Goal: Task Accomplishment & Management: Manage account settings

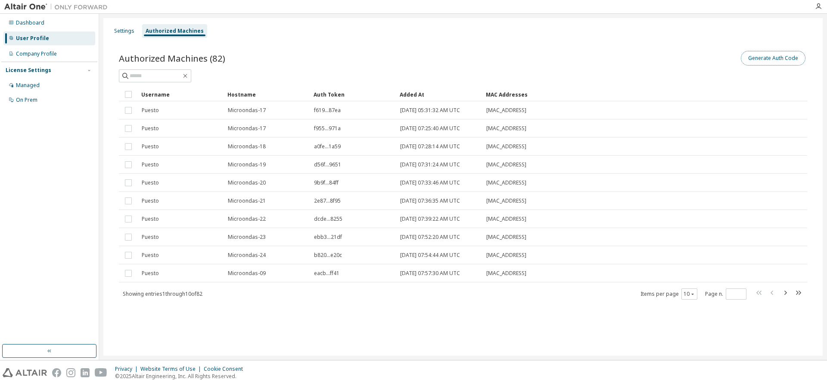
click at [764, 55] on button "Generate Auth Code" at bounding box center [773, 58] width 65 height 15
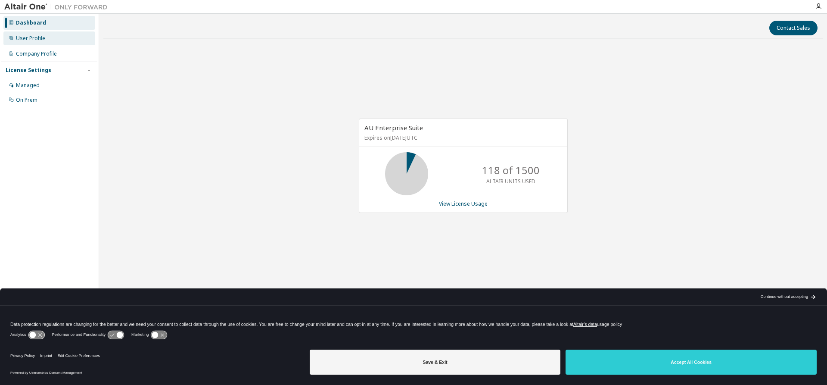
click at [39, 40] on div "User Profile" at bounding box center [30, 38] width 29 height 7
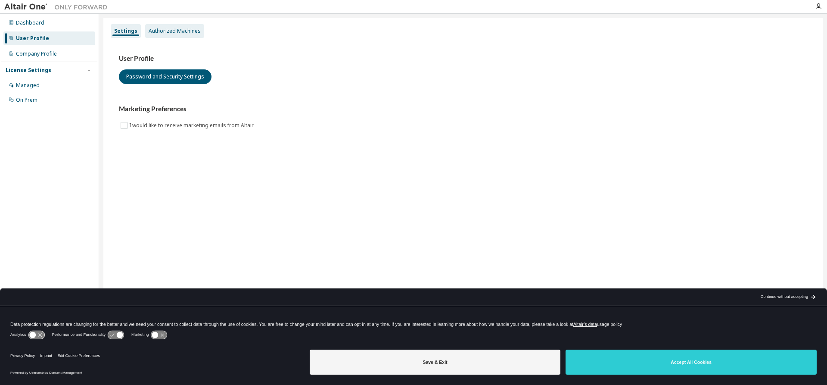
click at [177, 29] on div "Authorized Machines" at bounding box center [175, 31] width 52 height 7
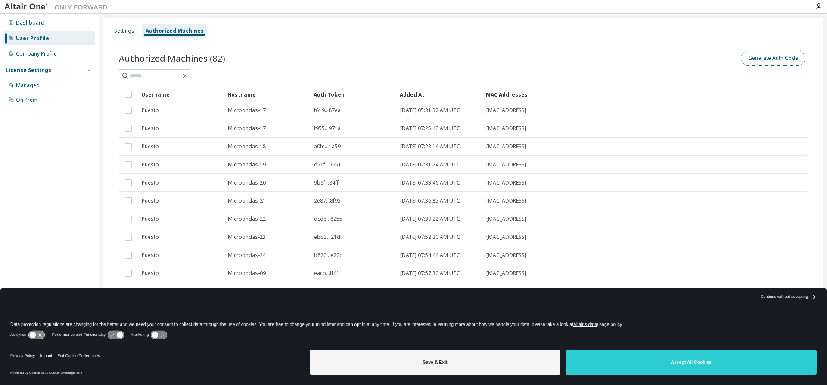
click at [764, 58] on button "Generate Auth Code" at bounding box center [773, 58] width 65 height 15
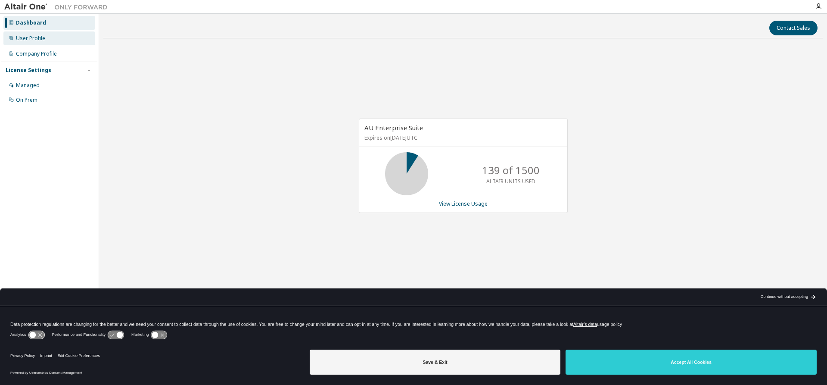
click at [35, 37] on div "User Profile" at bounding box center [30, 38] width 29 height 7
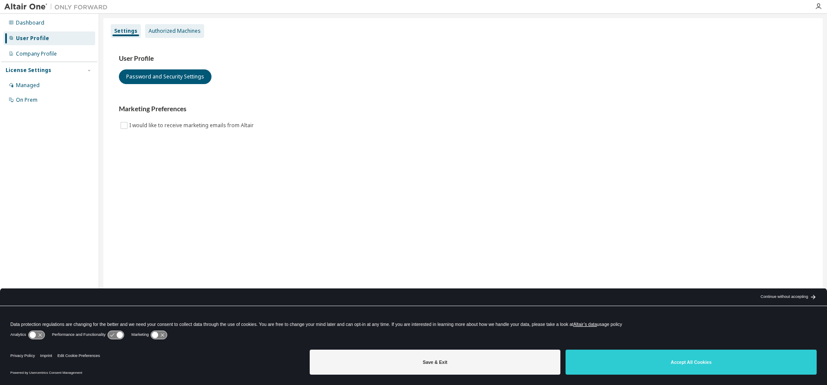
click at [182, 31] on div "Authorized Machines" at bounding box center [175, 31] width 52 height 7
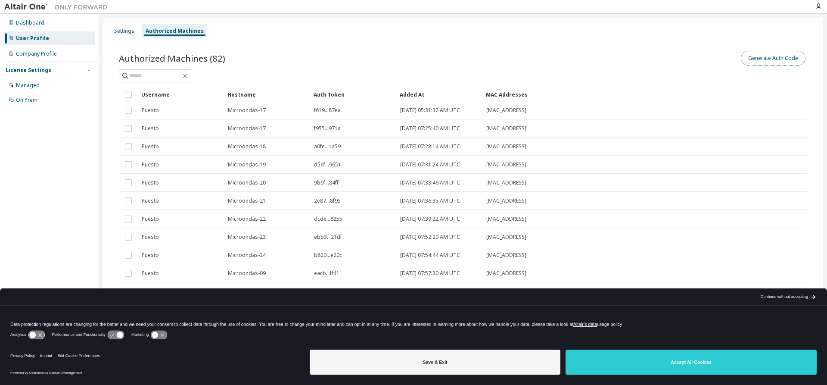
click at [755, 58] on button "Generate Auth Code" at bounding box center [773, 58] width 65 height 15
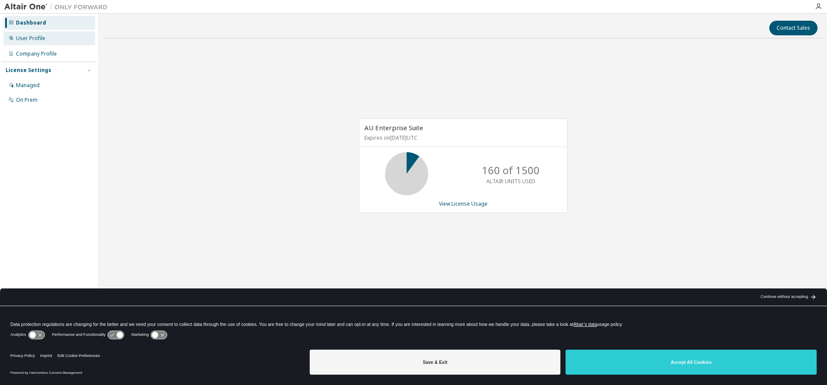
click at [40, 37] on div "User Profile" at bounding box center [30, 38] width 29 height 7
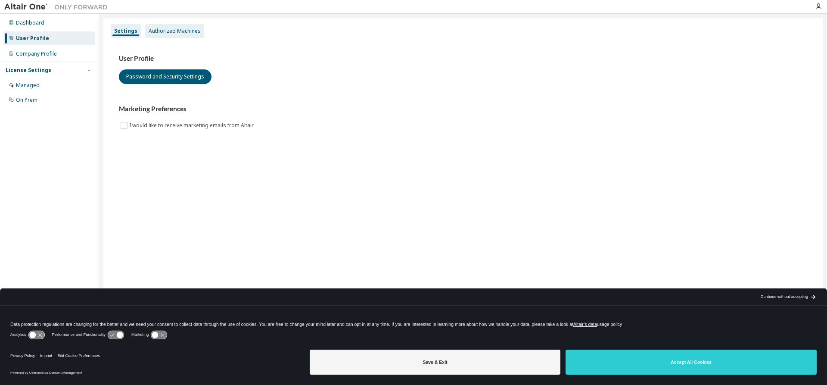
click at [176, 29] on div "Authorized Machines" at bounding box center [175, 31] width 52 height 7
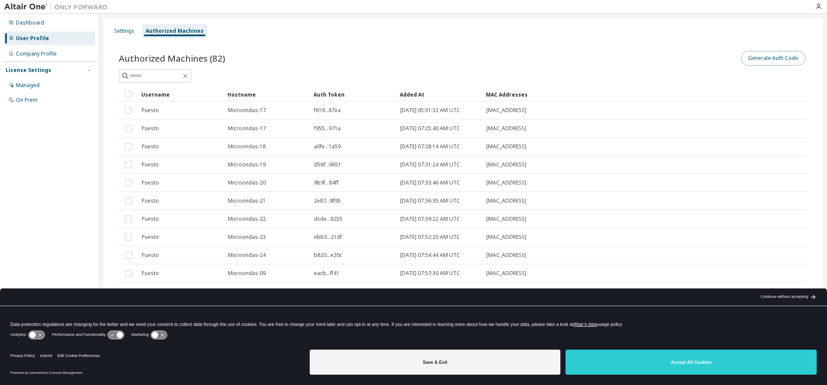
click at [772, 60] on button "Generate Auth Code" at bounding box center [773, 58] width 65 height 15
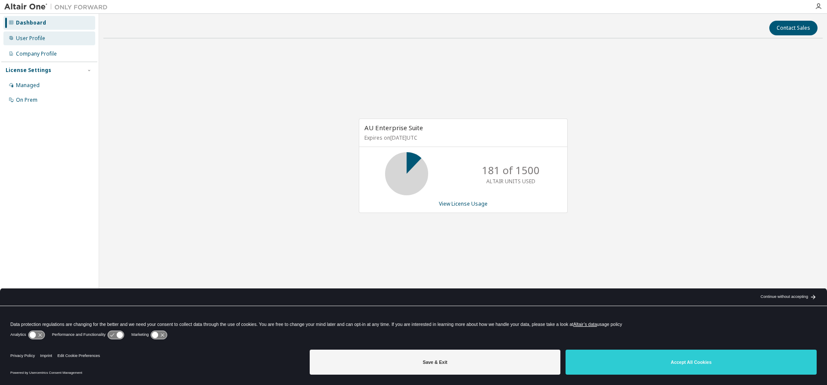
click at [32, 37] on div "User Profile" at bounding box center [30, 38] width 29 height 7
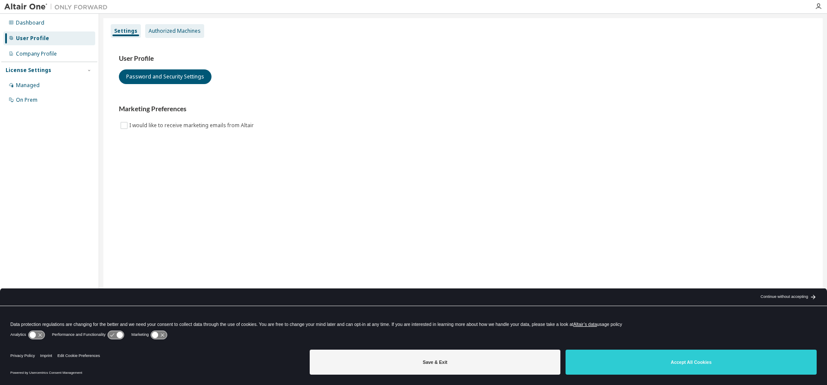
click at [171, 31] on div "Authorized Machines" at bounding box center [175, 31] width 52 height 7
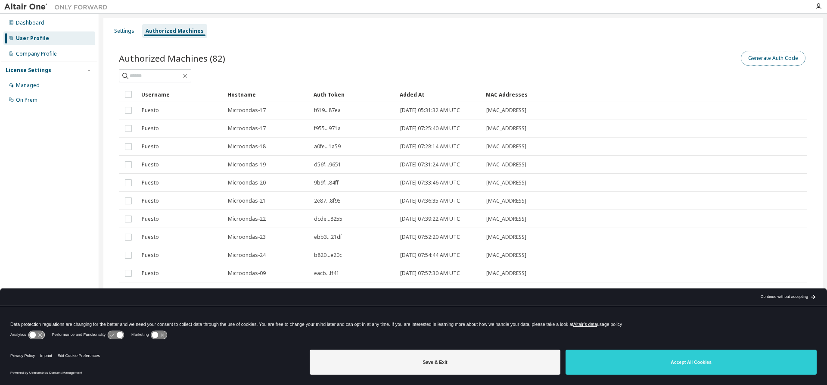
click at [778, 53] on button "Generate Auth Code" at bounding box center [773, 58] width 65 height 15
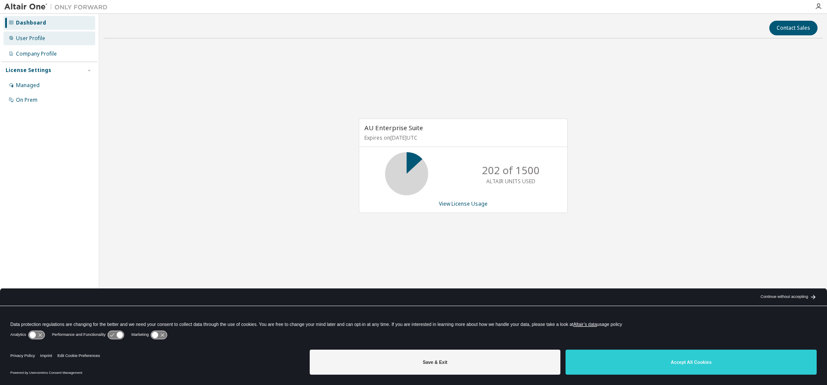
click at [33, 37] on div "User Profile" at bounding box center [30, 38] width 29 height 7
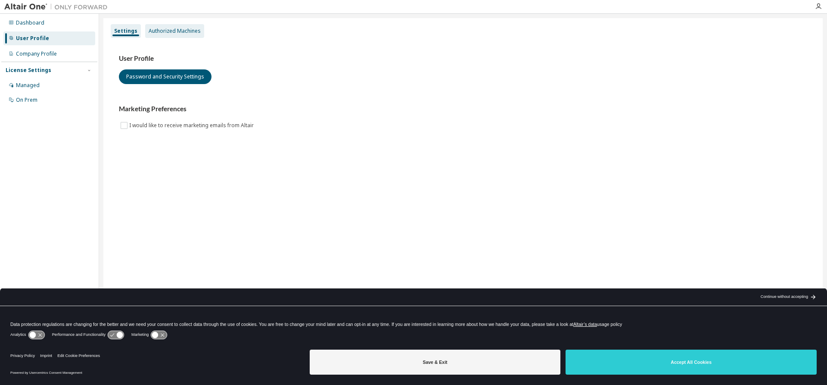
click at [169, 25] on div "Authorized Machines" at bounding box center [174, 31] width 59 height 14
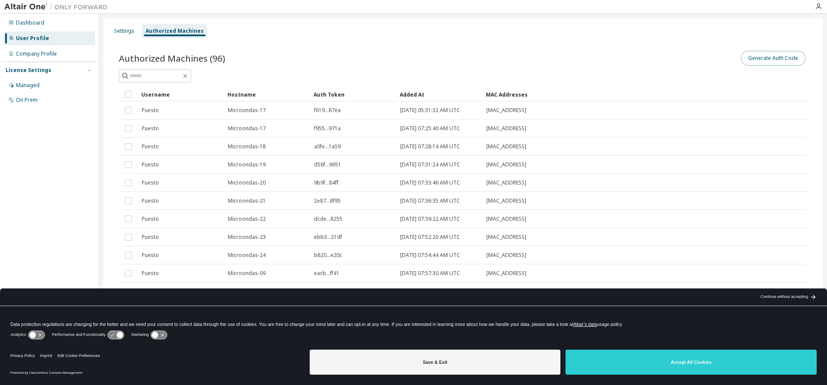
click at [746, 59] on button "Generate Auth Code" at bounding box center [773, 58] width 65 height 15
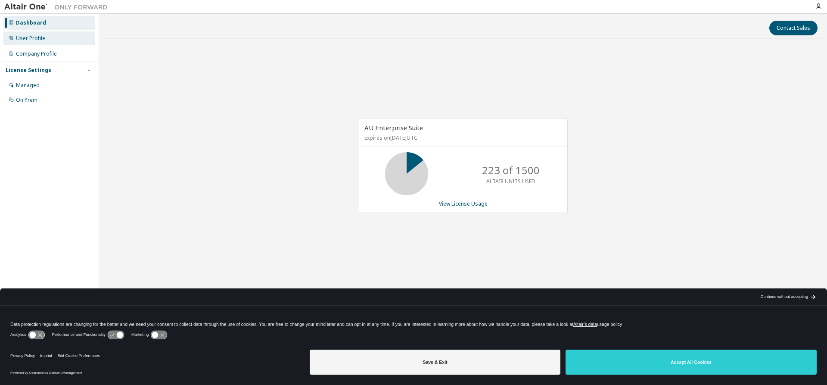
click at [31, 36] on div "User Profile" at bounding box center [30, 38] width 29 height 7
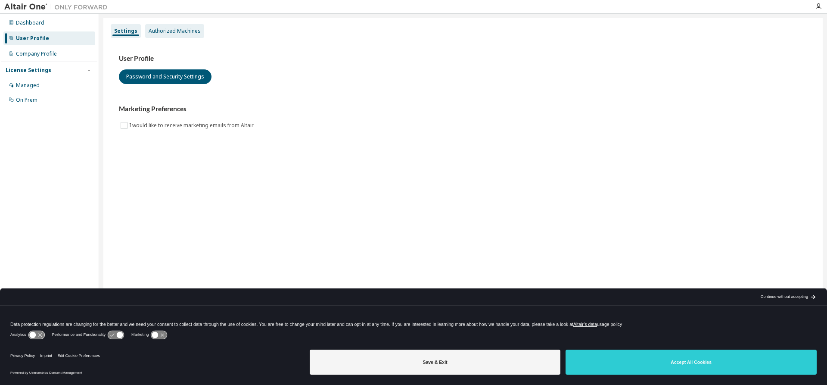
click at [177, 30] on div "Authorized Machines" at bounding box center [175, 31] width 52 height 7
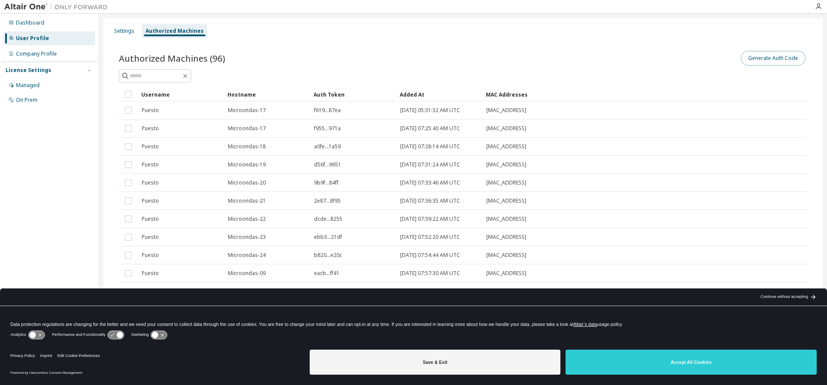
click at [749, 61] on button "Generate Auth Code" at bounding box center [773, 58] width 65 height 15
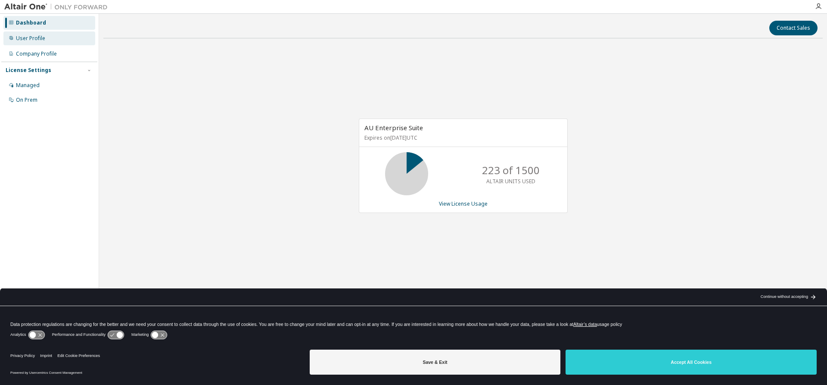
click at [37, 37] on div "User Profile" at bounding box center [30, 38] width 29 height 7
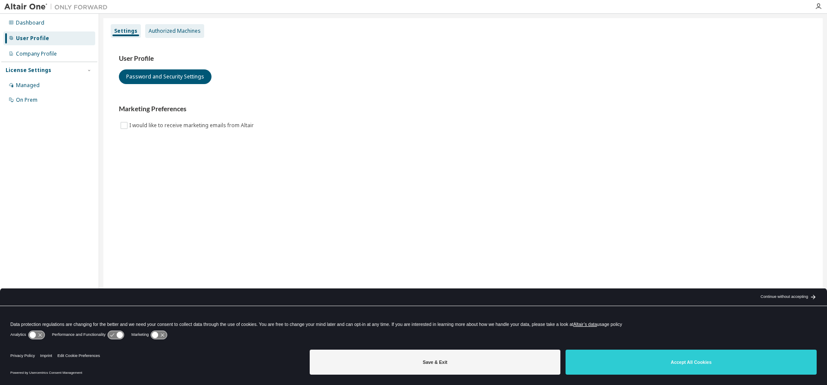
click at [173, 29] on div "Authorized Machines" at bounding box center [175, 31] width 52 height 7
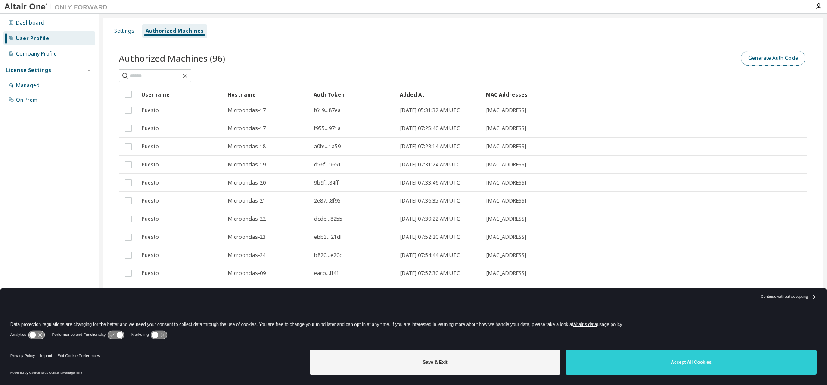
click at [771, 59] on button "Generate Auth Code" at bounding box center [773, 58] width 65 height 15
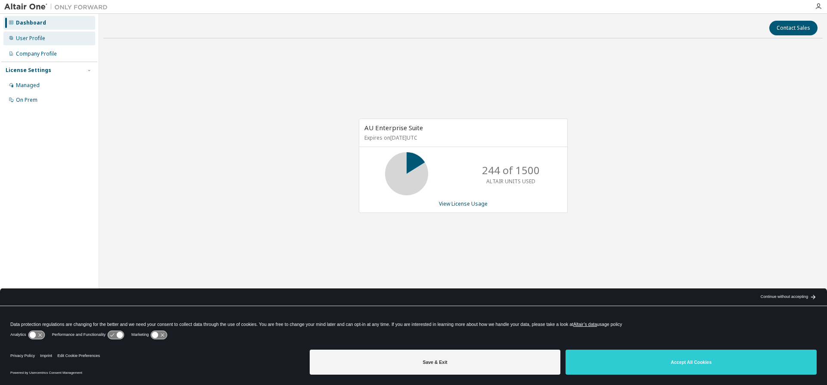
click at [29, 35] on div "User Profile" at bounding box center [30, 38] width 29 height 7
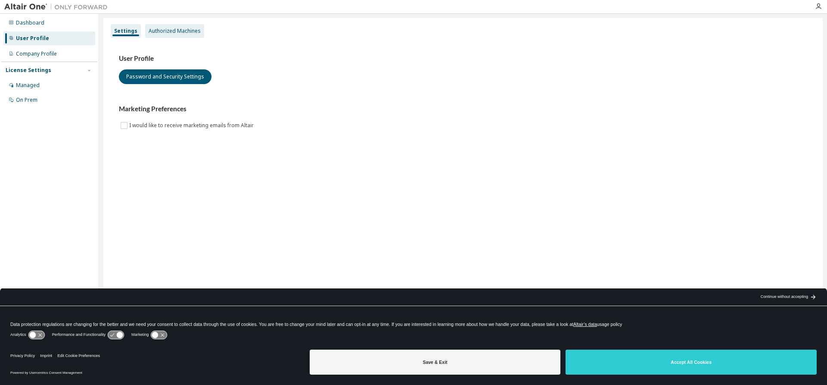
click at [186, 28] on div "Authorized Machines" at bounding box center [175, 31] width 52 height 7
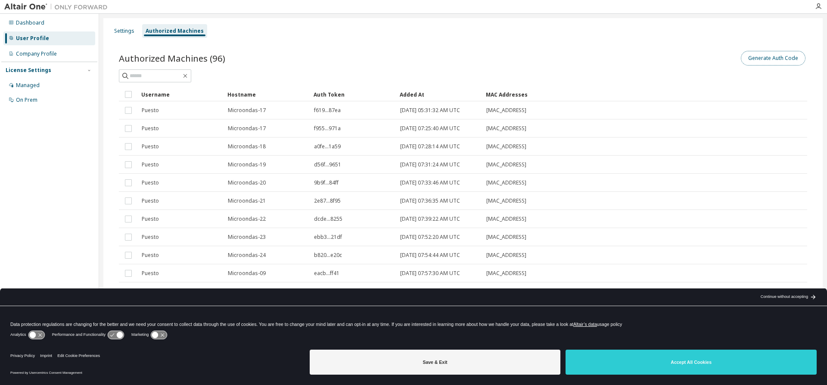
click at [752, 62] on button "Generate Auth Code" at bounding box center [773, 58] width 65 height 15
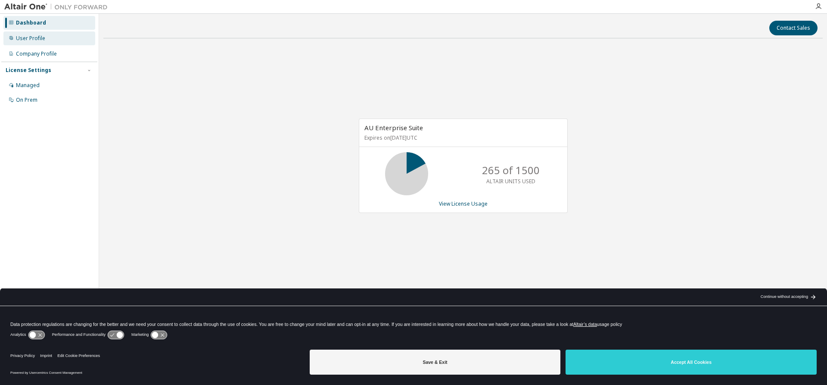
click at [34, 38] on div "User Profile" at bounding box center [30, 38] width 29 height 7
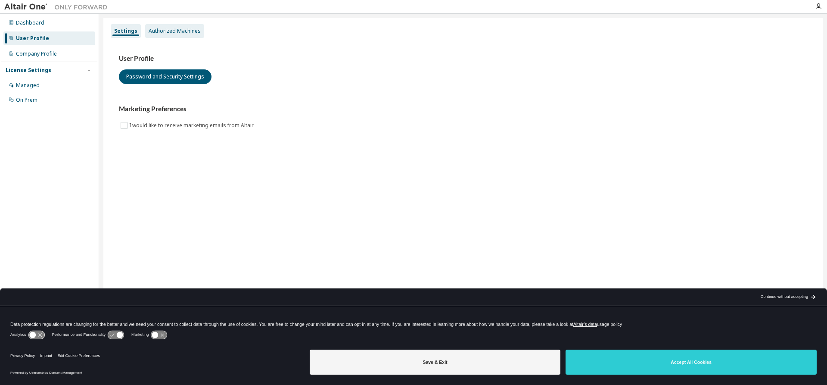
click at [198, 34] on div "Authorized Machines" at bounding box center [175, 31] width 52 height 7
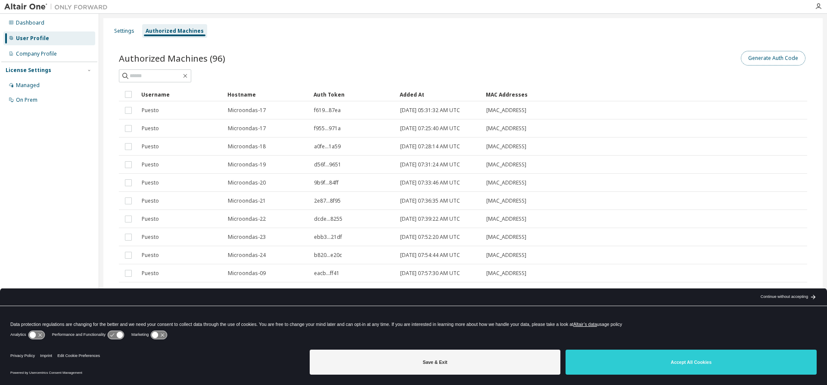
click at [789, 56] on button "Generate Auth Code" at bounding box center [773, 58] width 65 height 15
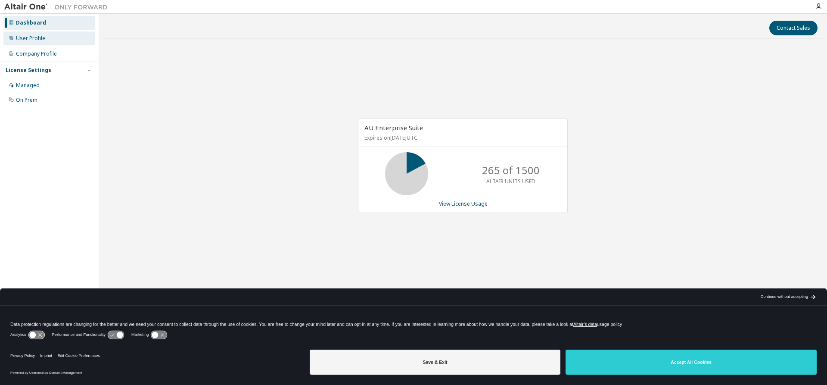
click at [32, 38] on div "User Profile" at bounding box center [30, 38] width 29 height 7
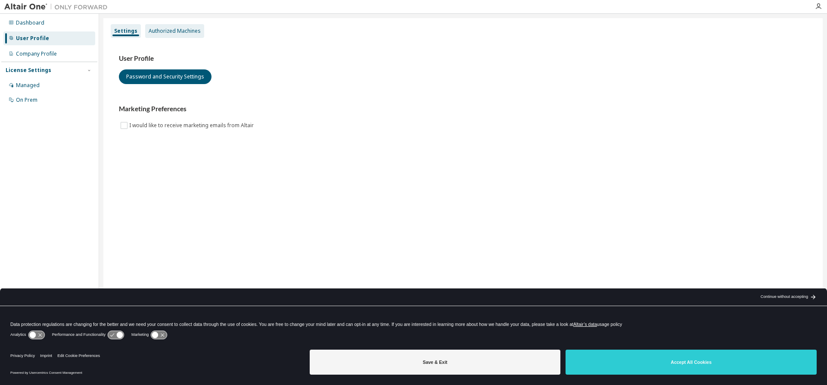
click at [168, 30] on div "Authorized Machines" at bounding box center [175, 31] width 52 height 7
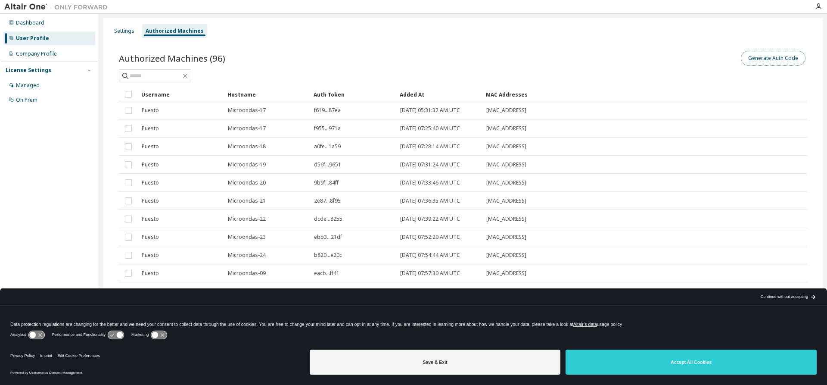
click at [762, 55] on button "Generate Auth Code" at bounding box center [773, 58] width 65 height 15
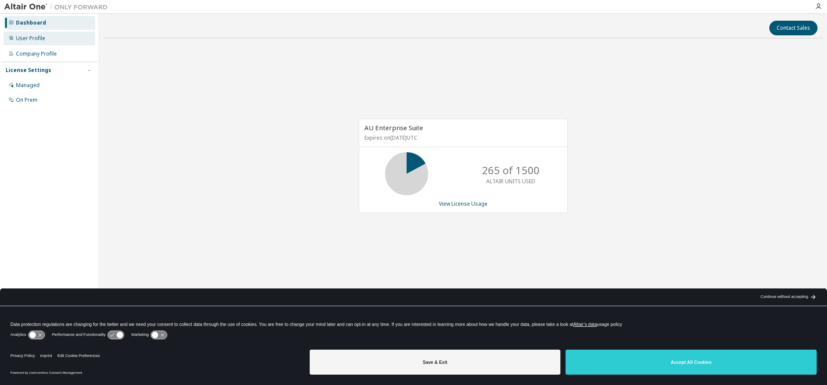
click at [28, 37] on div "User Profile" at bounding box center [30, 38] width 29 height 7
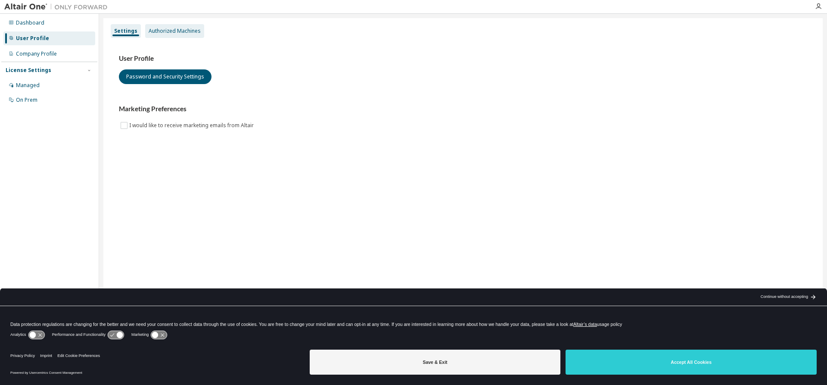
click at [190, 30] on div "Authorized Machines" at bounding box center [175, 31] width 52 height 7
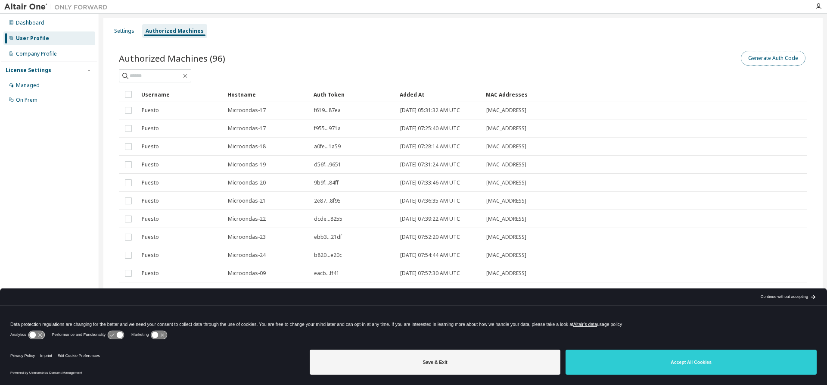
click at [756, 58] on button "Generate Auth Code" at bounding box center [773, 58] width 65 height 15
